Goal: Task Accomplishment & Management: Manage account settings

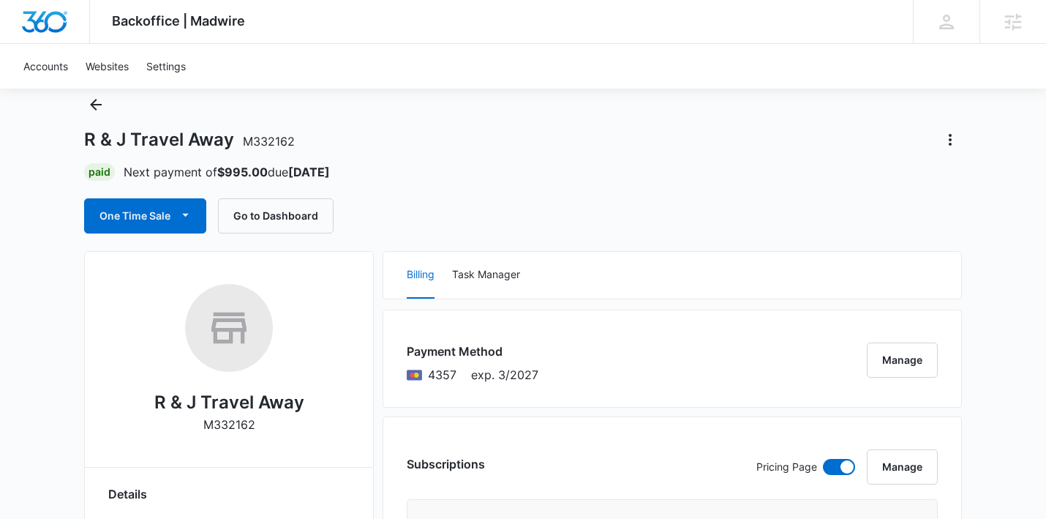
scroll to position [12, 0]
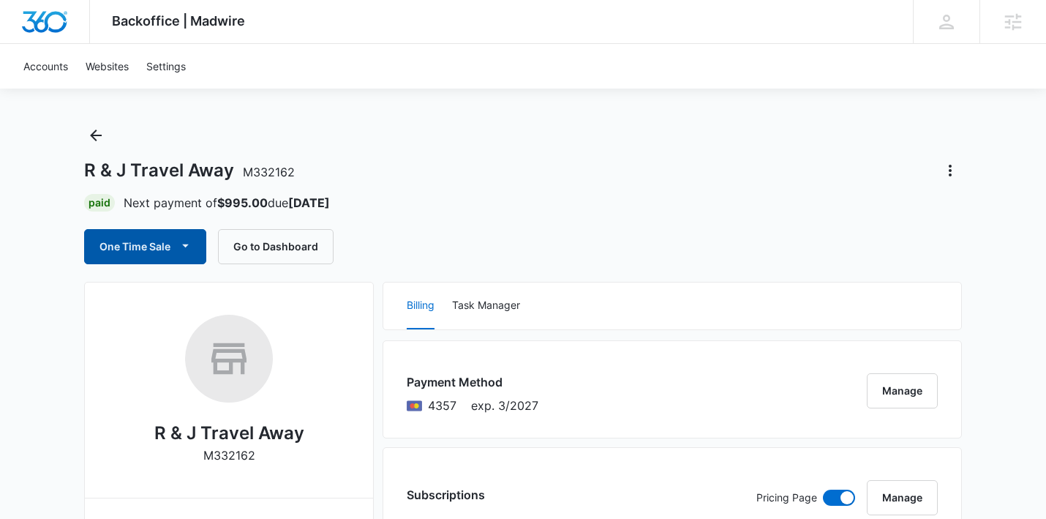
click at [178, 248] on icon "button" at bounding box center [185, 245] width 15 height 15
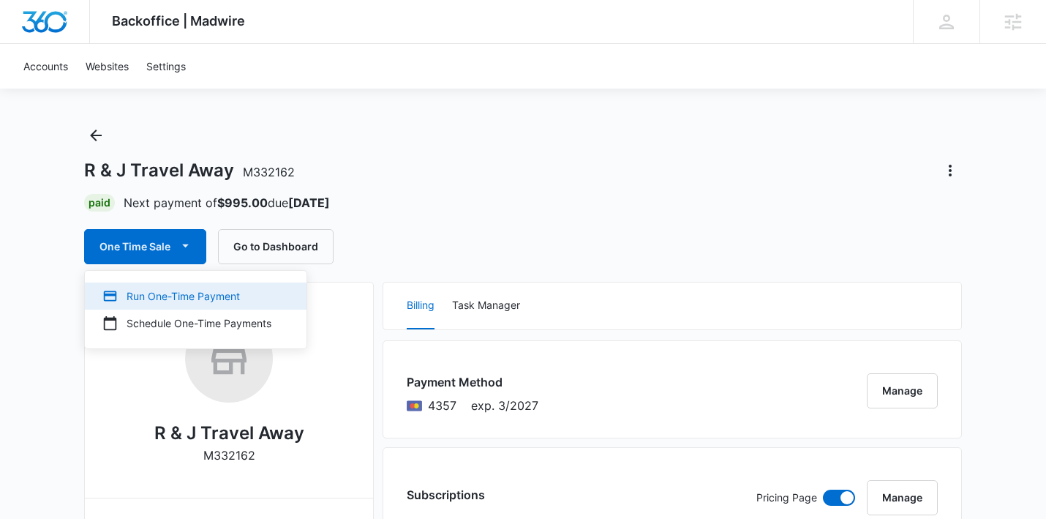
click at [227, 295] on div "Run One-Time Payment" at bounding box center [186, 295] width 169 height 15
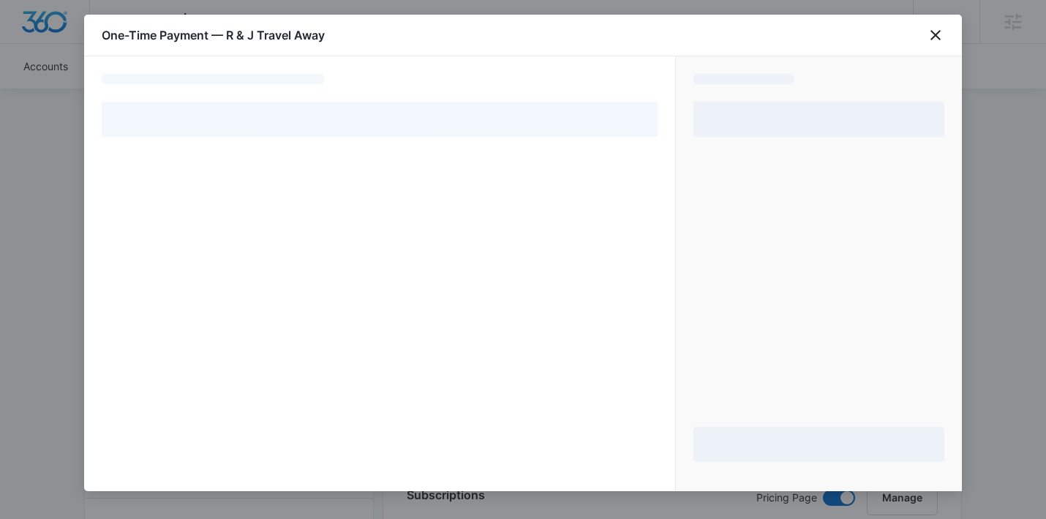
select select "pm_1ReM2lA4n8RTgNjUT1HXhN3x"
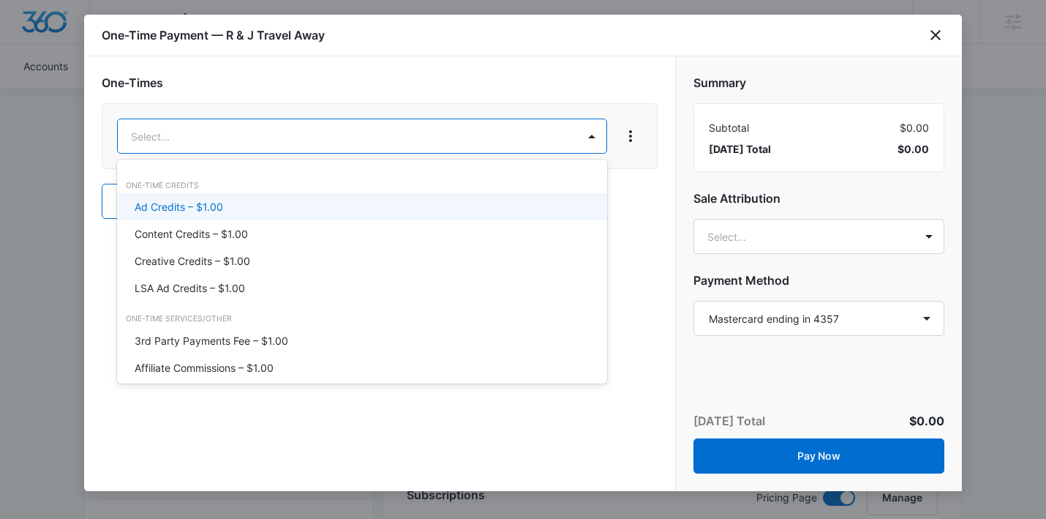
click at [266, 211] on div "Ad Credits – $1.00" at bounding box center [361, 206] width 452 height 15
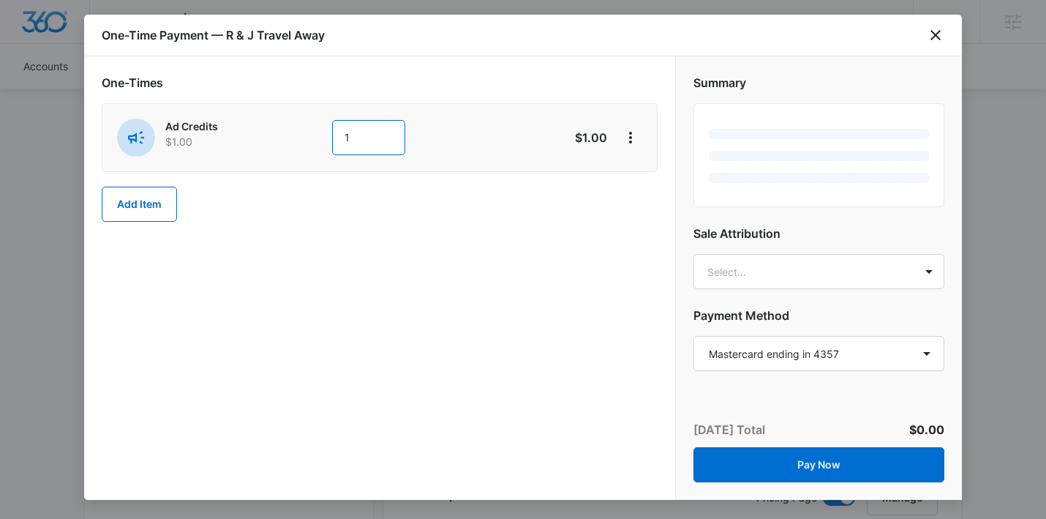
click at [364, 143] on input "1" at bounding box center [368, 137] width 73 height 35
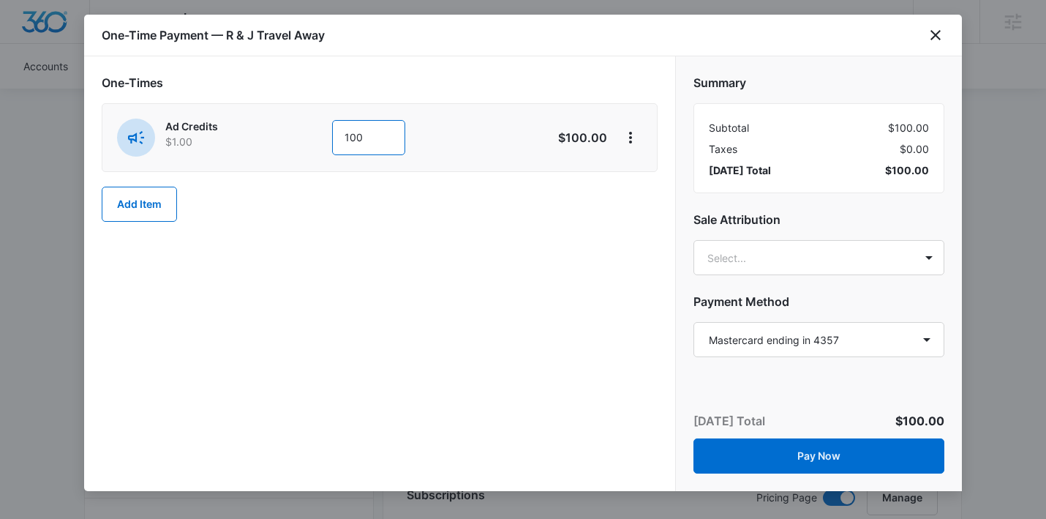
type input "1000"
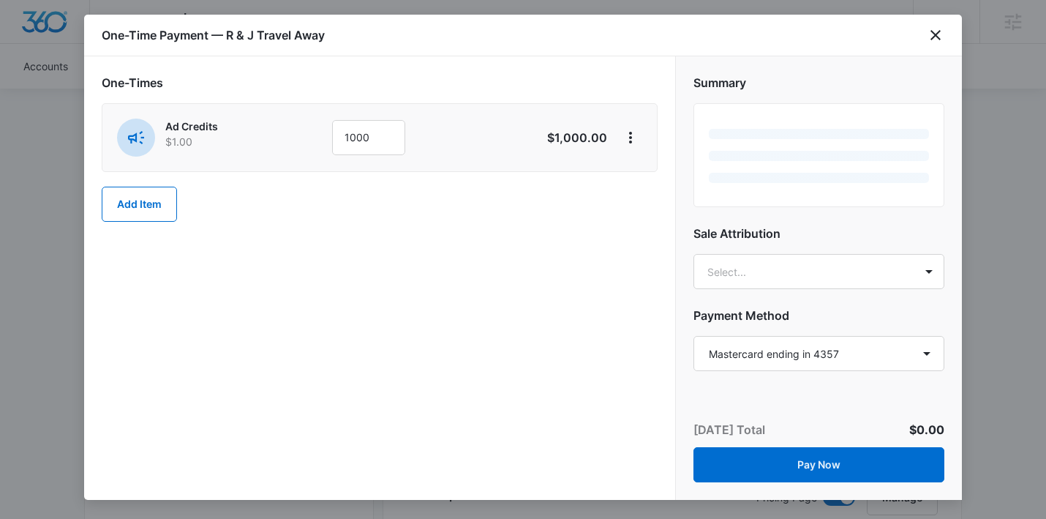
click at [525, 304] on div "One-Times Ad Credits $1.00 1000 $1,000.00 Add Item" at bounding box center [379, 277] width 591 height 443
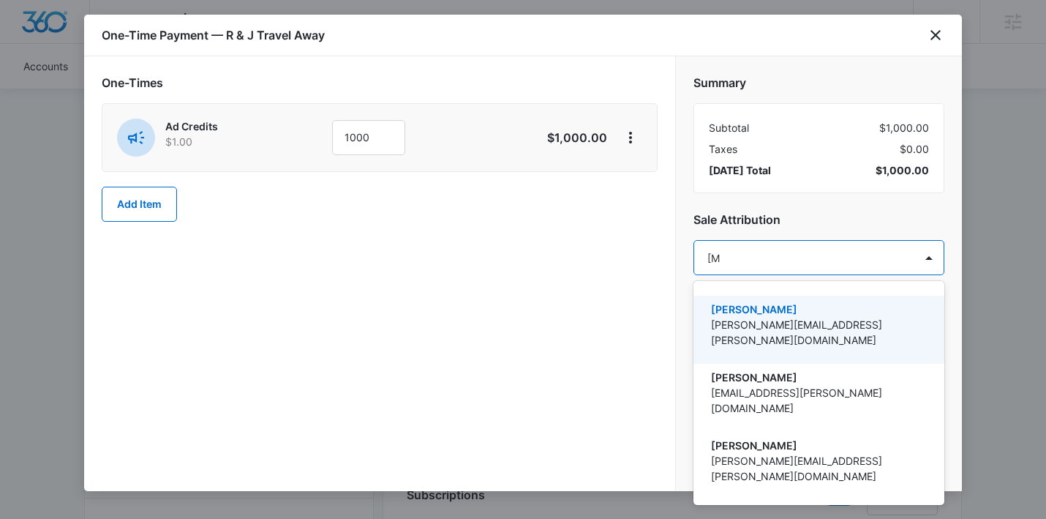
type input "allie"
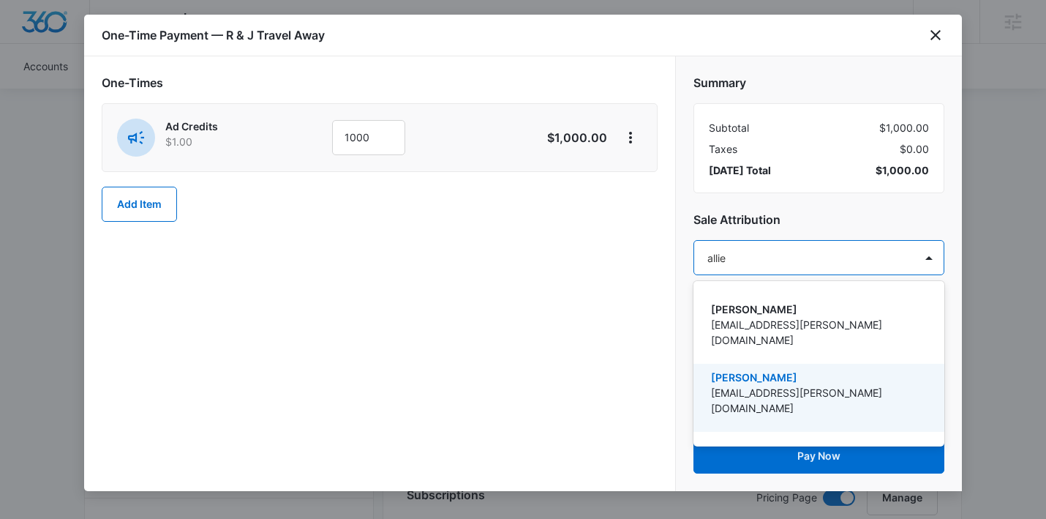
click at [726, 385] on p "[EMAIL_ADDRESS][PERSON_NAME][DOMAIN_NAME]" at bounding box center [817, 400] width 213 height 31
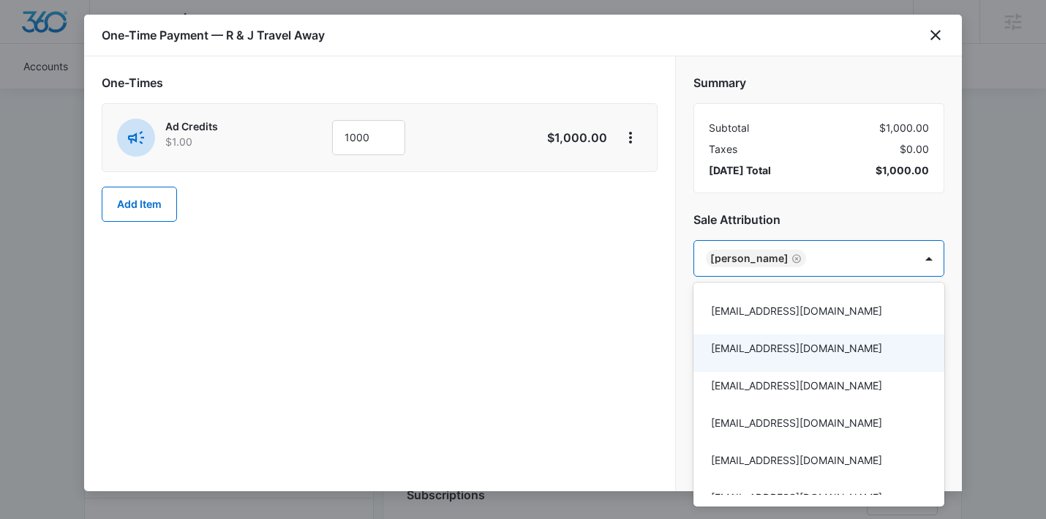
click at [668, 351] on div at bounding box center [523, 259] width 1046 height 519
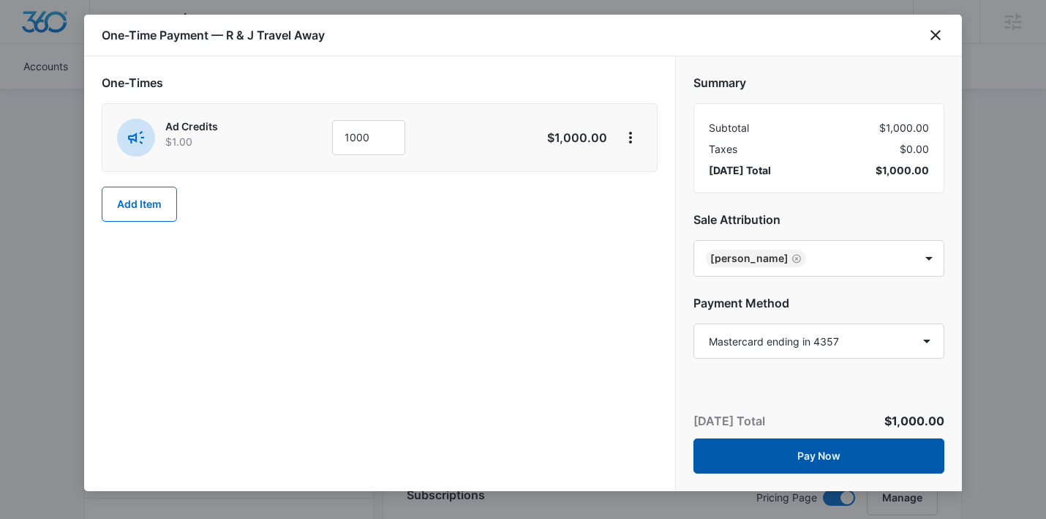
click at [710, 450] on button "Pay Now" at bounding box center [818, 455] width 251 height 35
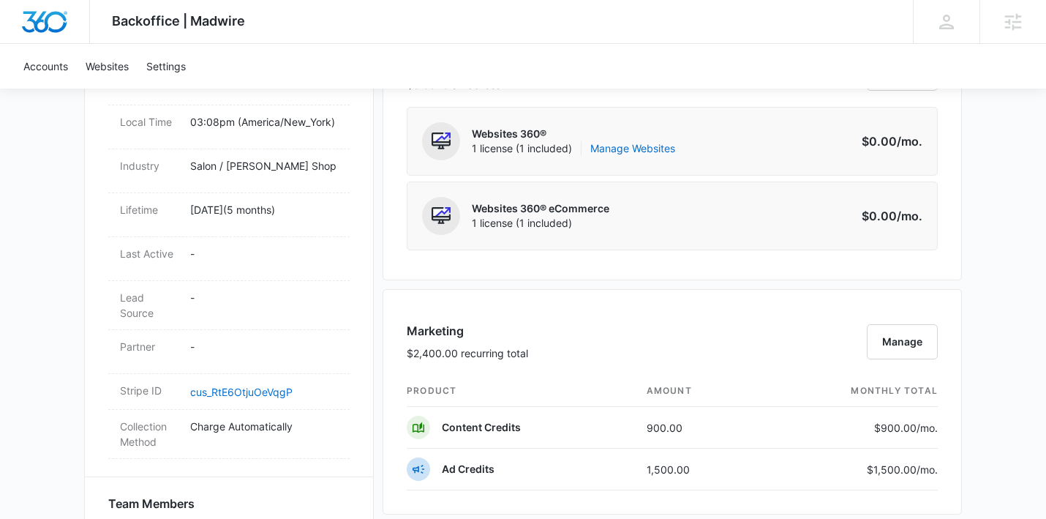
scroll to position [903, 0]
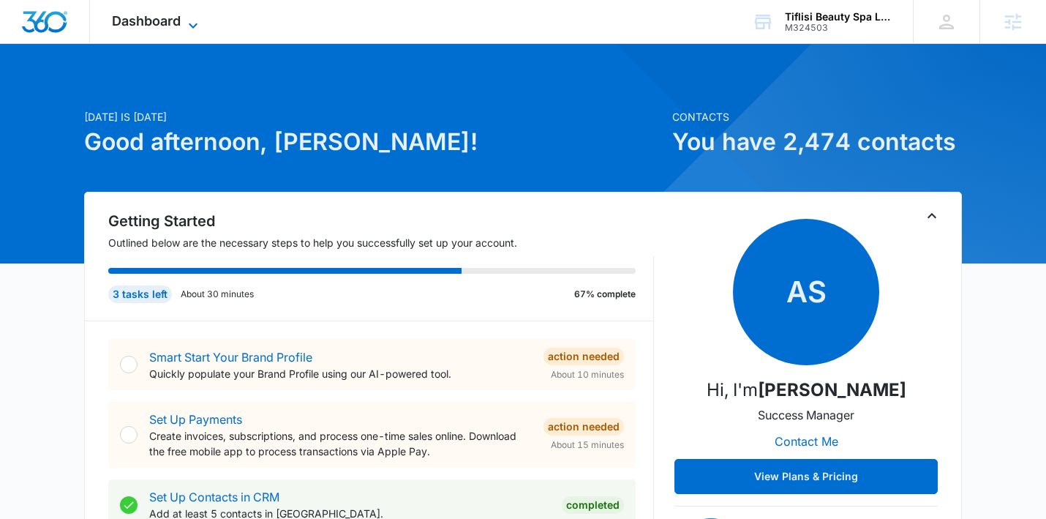
click at [159, 15] on span "Dashboard" at bounding box center [146, 20] width 69 height 15
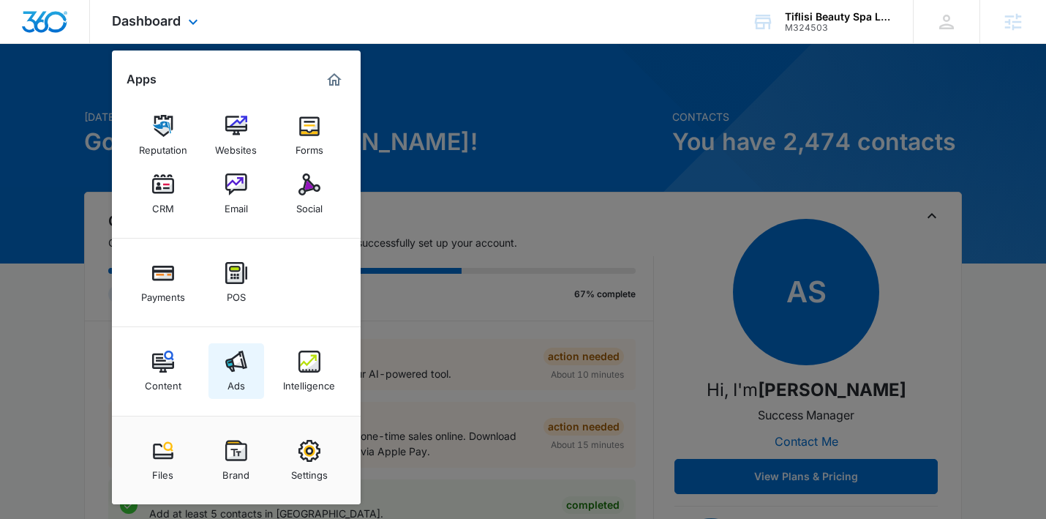
click at [241, 363] on img at bounding box center [236, 361] width 22 height 22
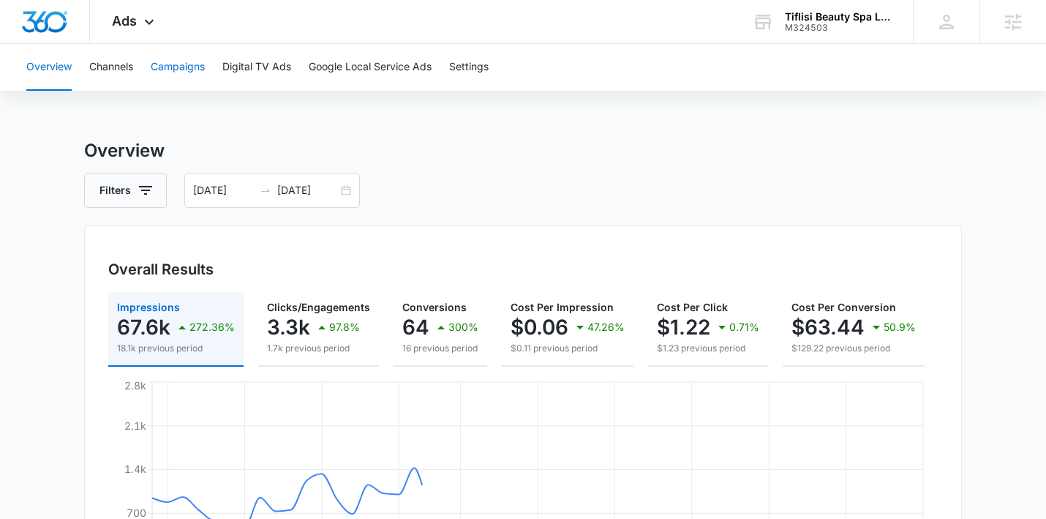
click at [183, 69] on button "Campaigns" at bounding box center [178, 67] width 54 height 47
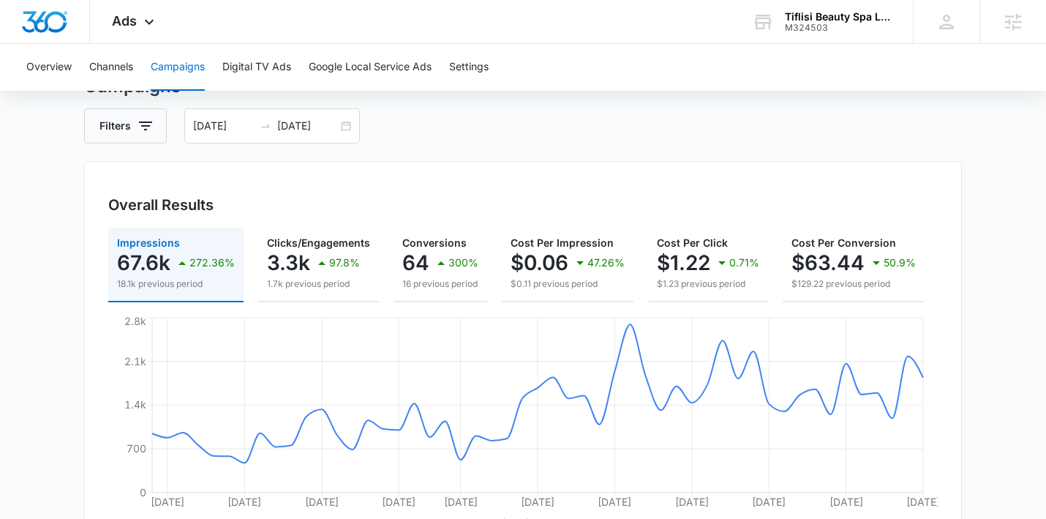
scroll to position [65, 0]
click at [338, 127] on div "[DATE] [DATE]" at bounding box center [272, 125] width 176 height 35
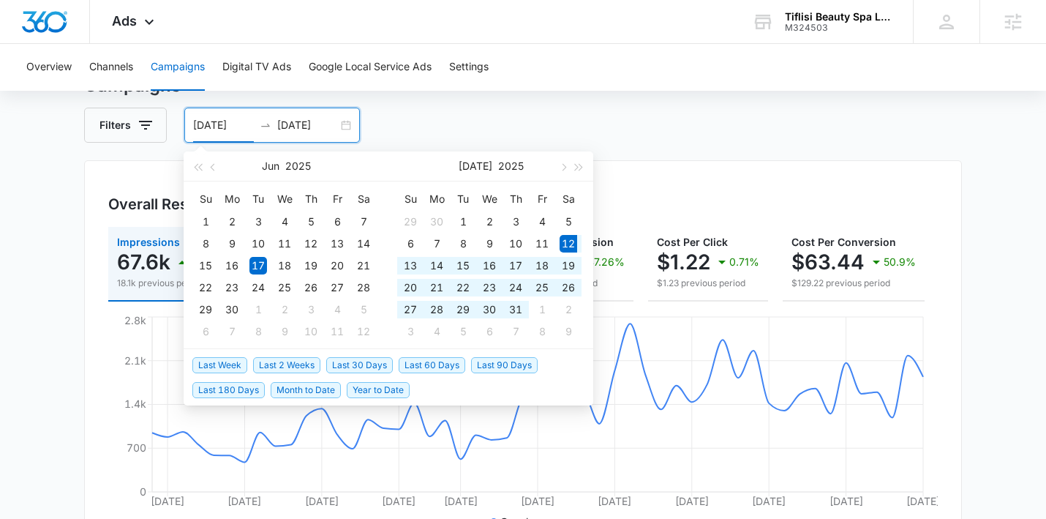
click at [371, 366] on span "Last 30 Days" at bounding box center [359, 365] width 67 height 16
type input "[DATE]"
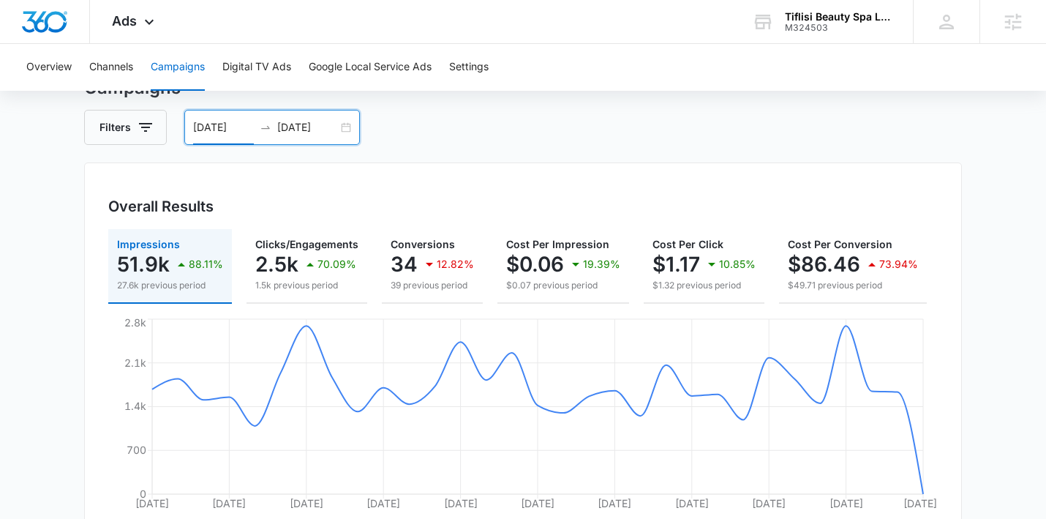
scroll to position [53, 0]
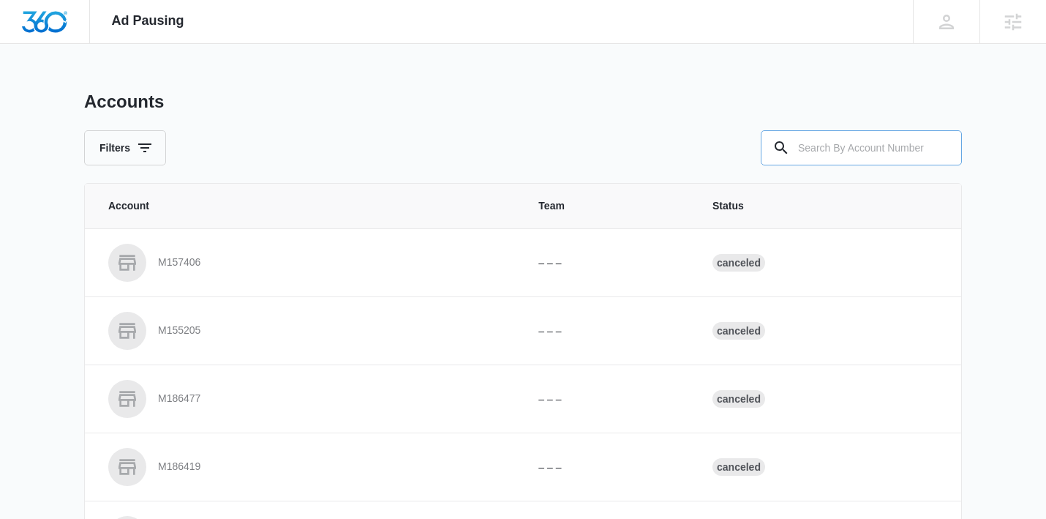
click at [831, 151] on input "text" at bounding box center [861, 147] width 201 height 35
paste input "M324503"
type input "M324503"
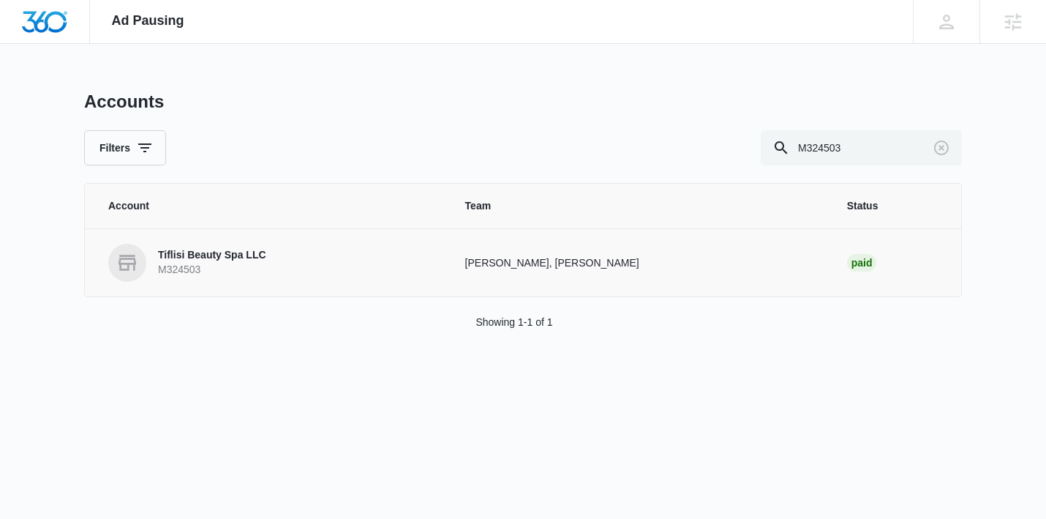
click at [218, 255] on p "Tiflisi Beauty Spa LLC" at bounding box center [212, 255] width 108 height 15
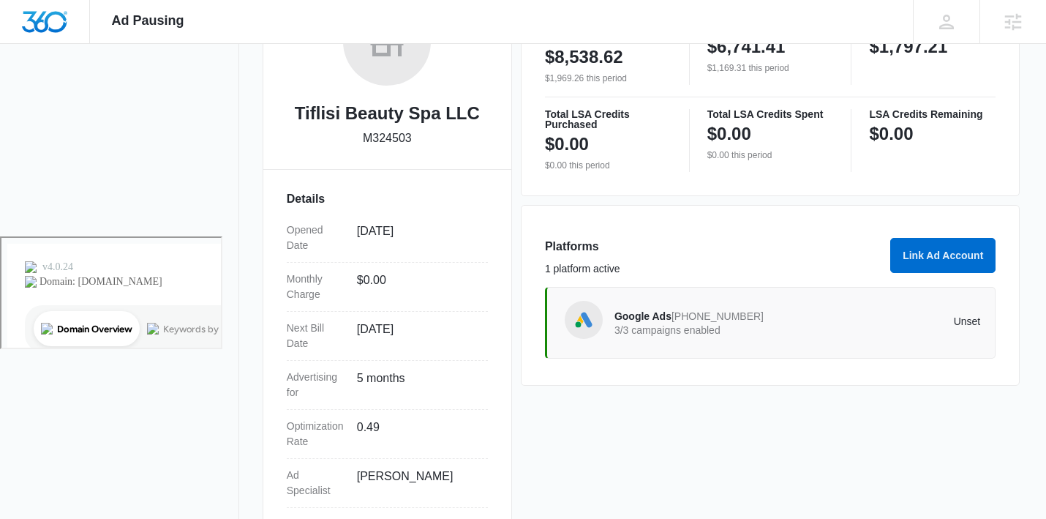
scroll to position [362, 0]
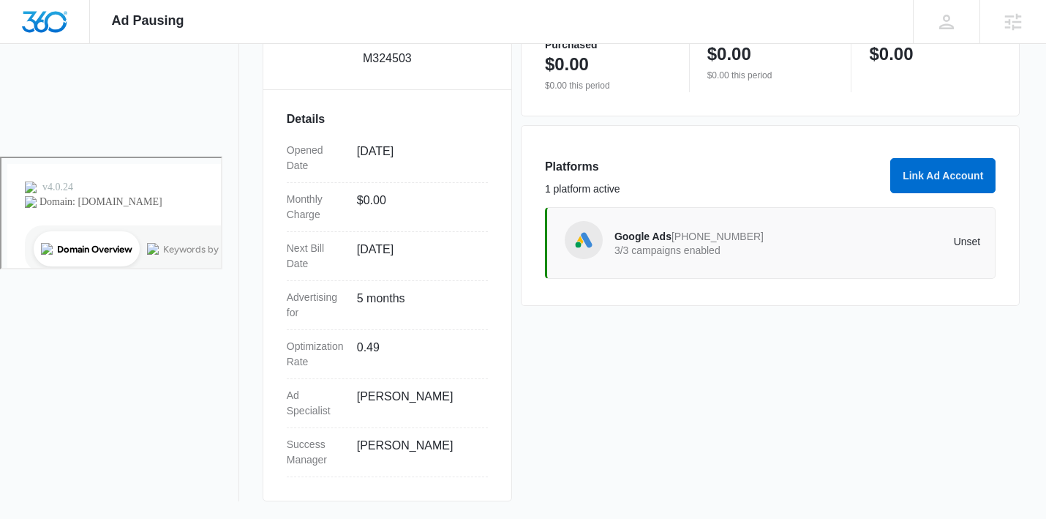
click at [633, 246] on p "3/3 campaigns enabled" at bounding box center [705, 250] width 183 height 10
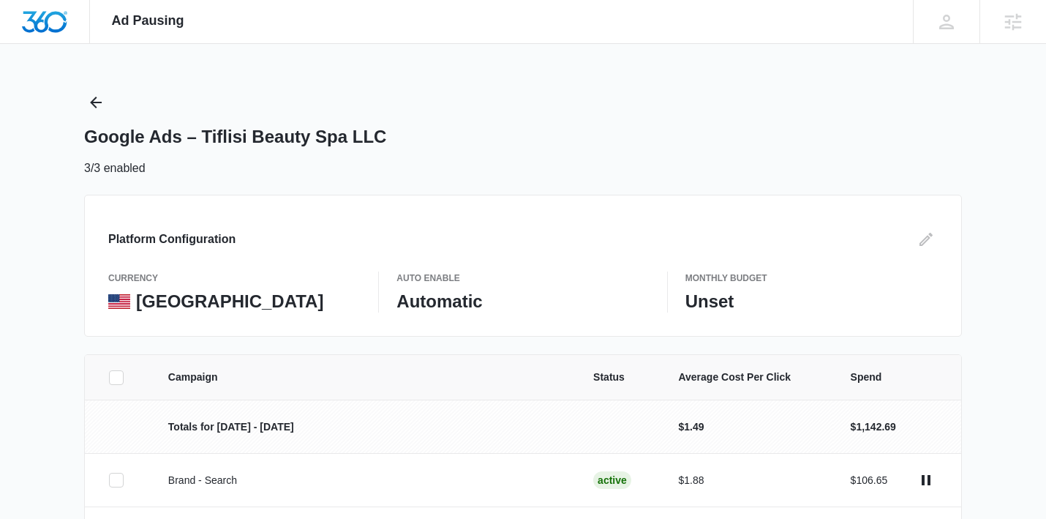
scroll to position [163, 0]
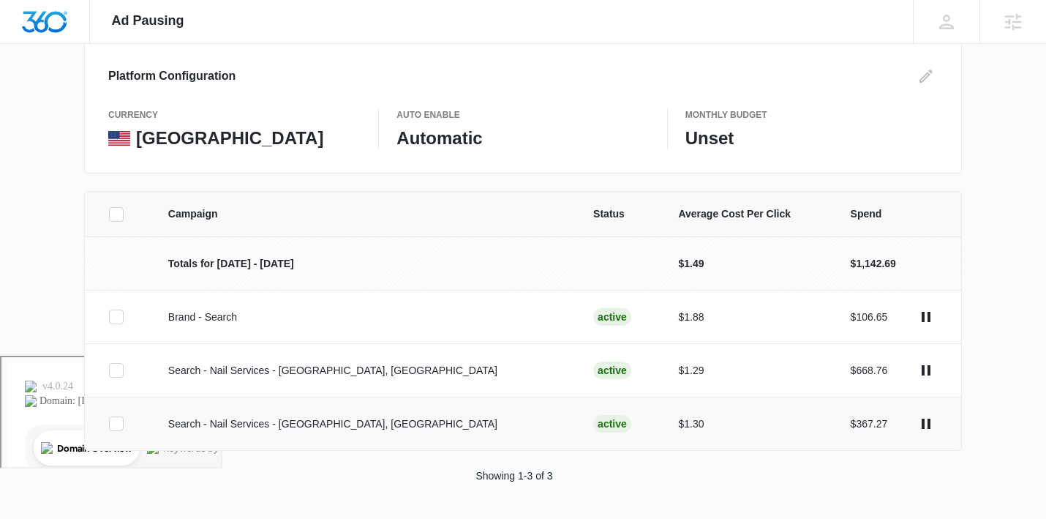
click at [326, 429] on p "Search - Nail Services - [GEOGRAPHIC_DATA], [GEOGRAPHIC_DATA]" at bounding box center [363, 423] width 390 height 15
click at [110, 424] on icon at bounding box center [116, 423] width 13 height 13
click at [109, 424] on input "checkbox" at bounding box center [108, 424] width 1 height 1
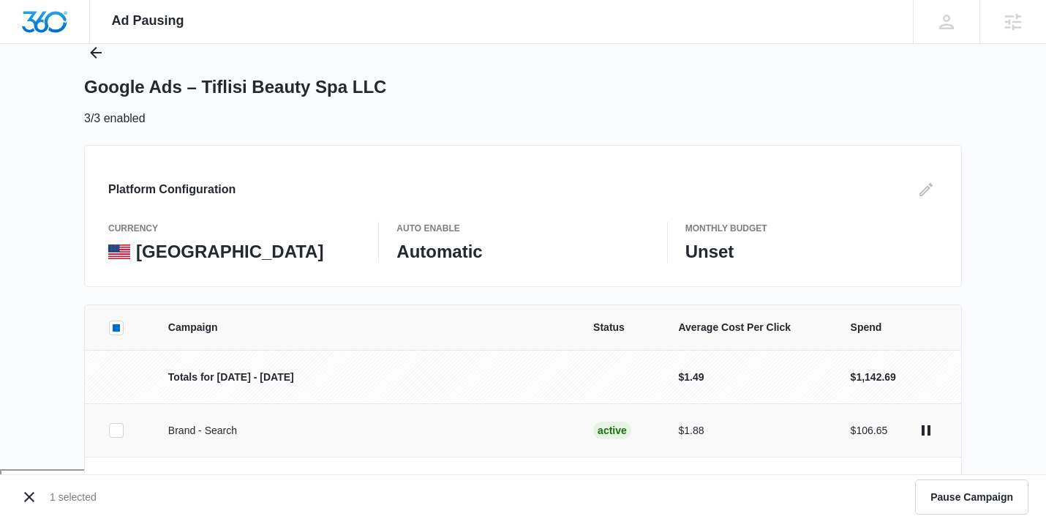
scroll to position [1, 0]
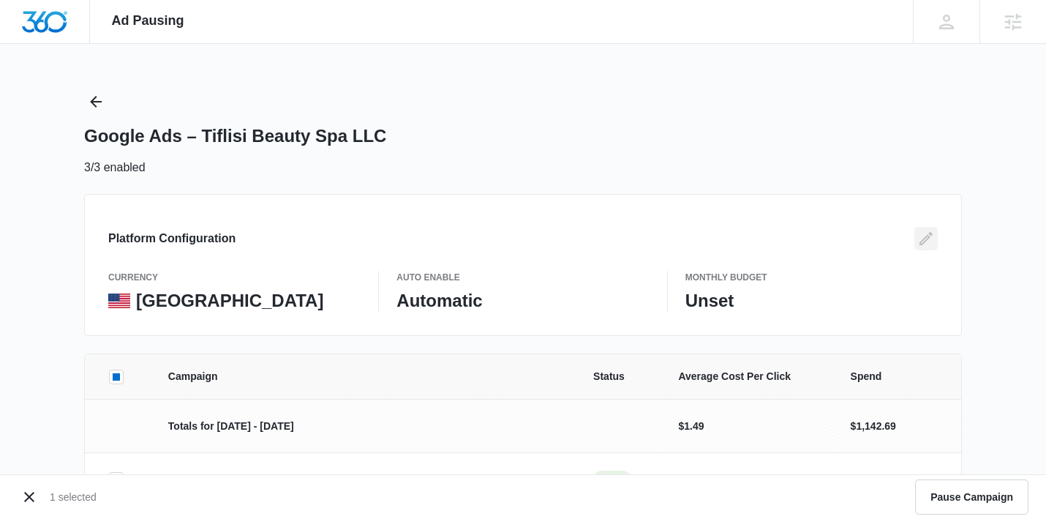
click at [929, 238] on icon "Edit" at bounding box center [925, 238] width 13 height 13
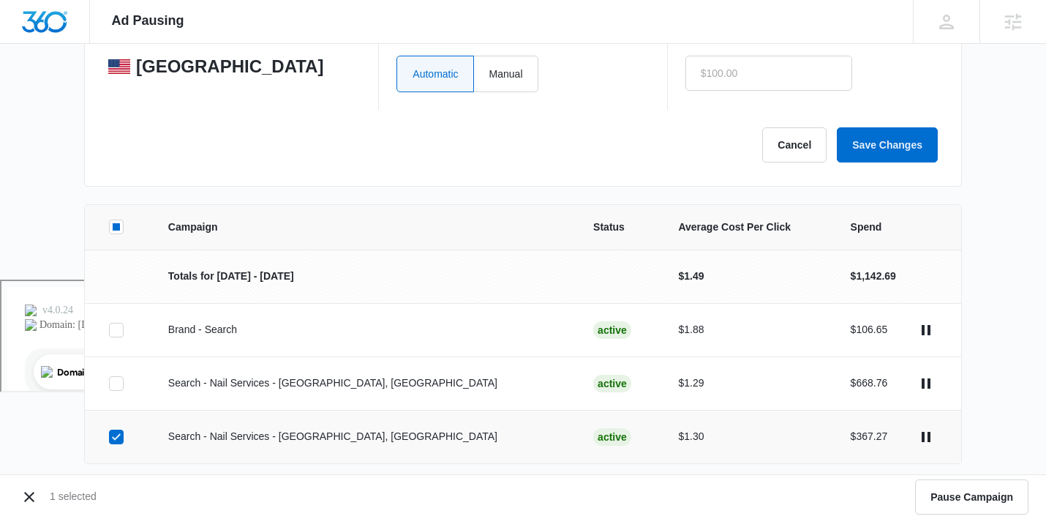
scroll to position [241, 0]
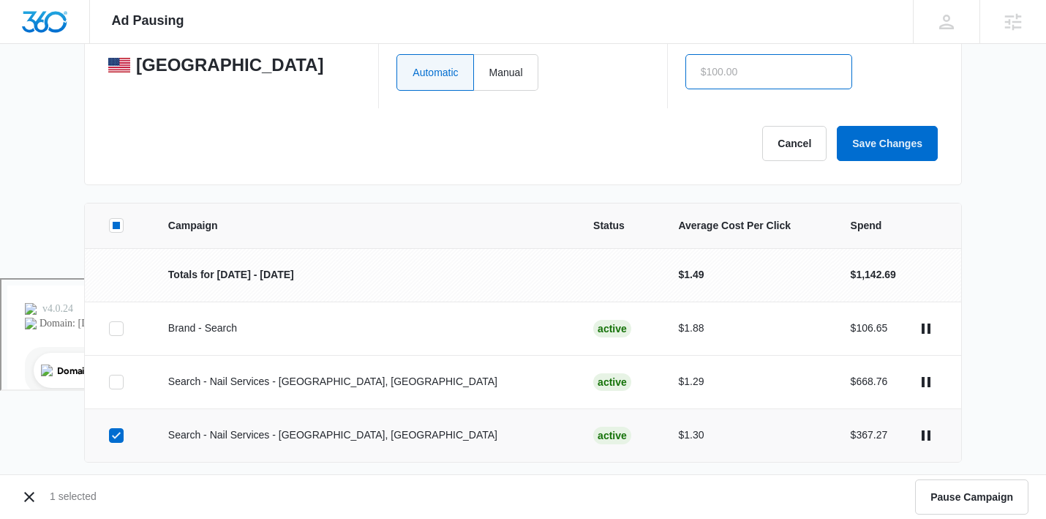
click at [715, 72] on input "text" at bounding box center [768, 71] width 167 height 35
type input "$1,000.00"
click at [684, 123] on form "currency United States Auto Enable Automatic Manual Monthly Budget $1,000.00 Ca…" at bounding box center [523, 96] width 830 height 130
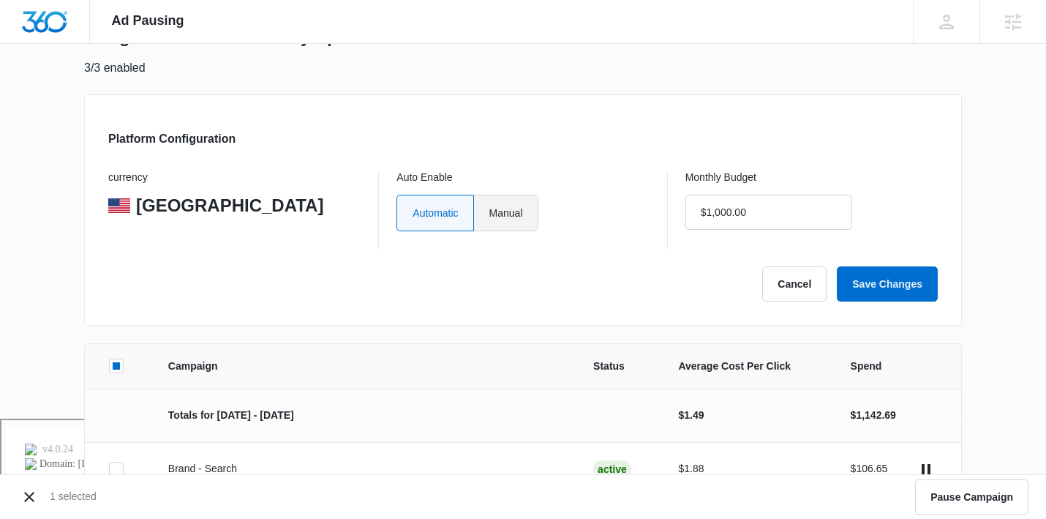
scroll to position [0, 0]
